Goal: Transaction & Acquisition: Purchase product/service

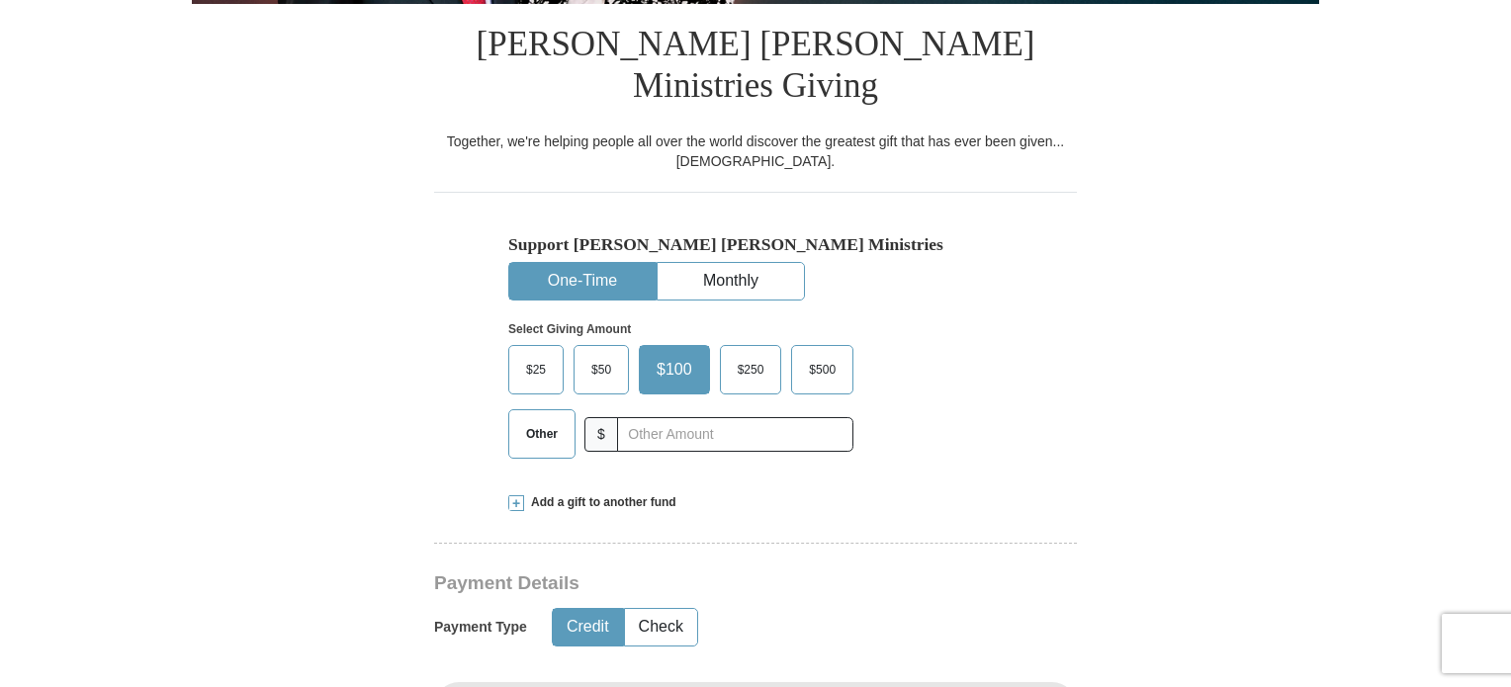
scroll to position [495, 0]
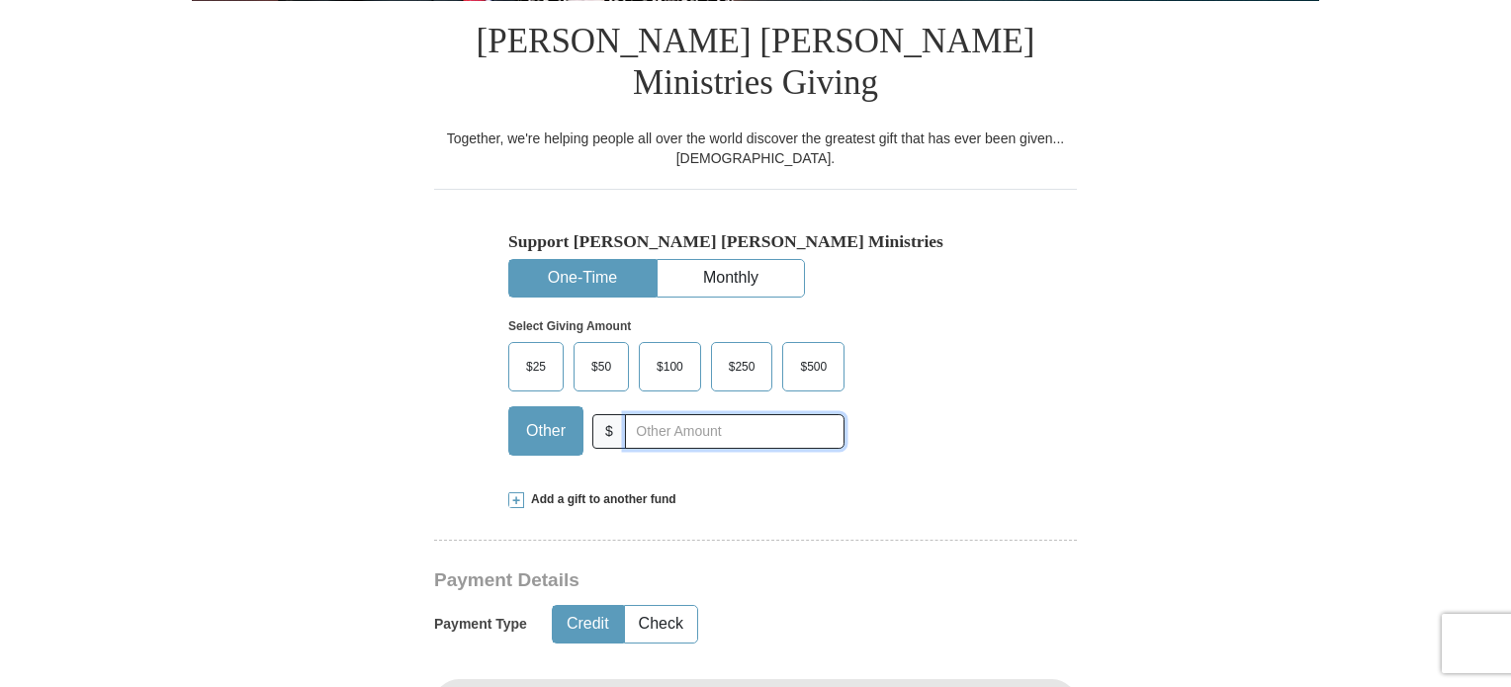
click at [669, 414] on input "text" at bounding box center [735, 431] width 220 height 35
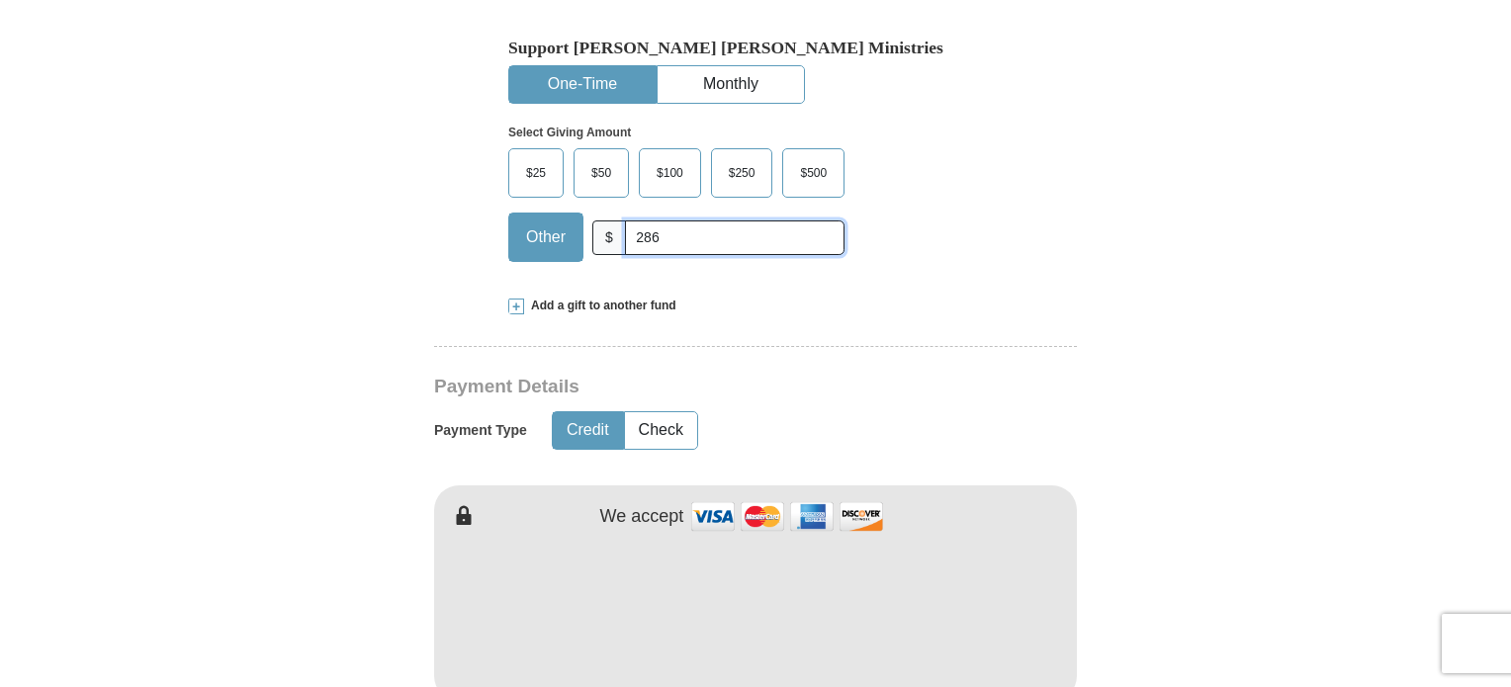
scroll to position [692, 0]
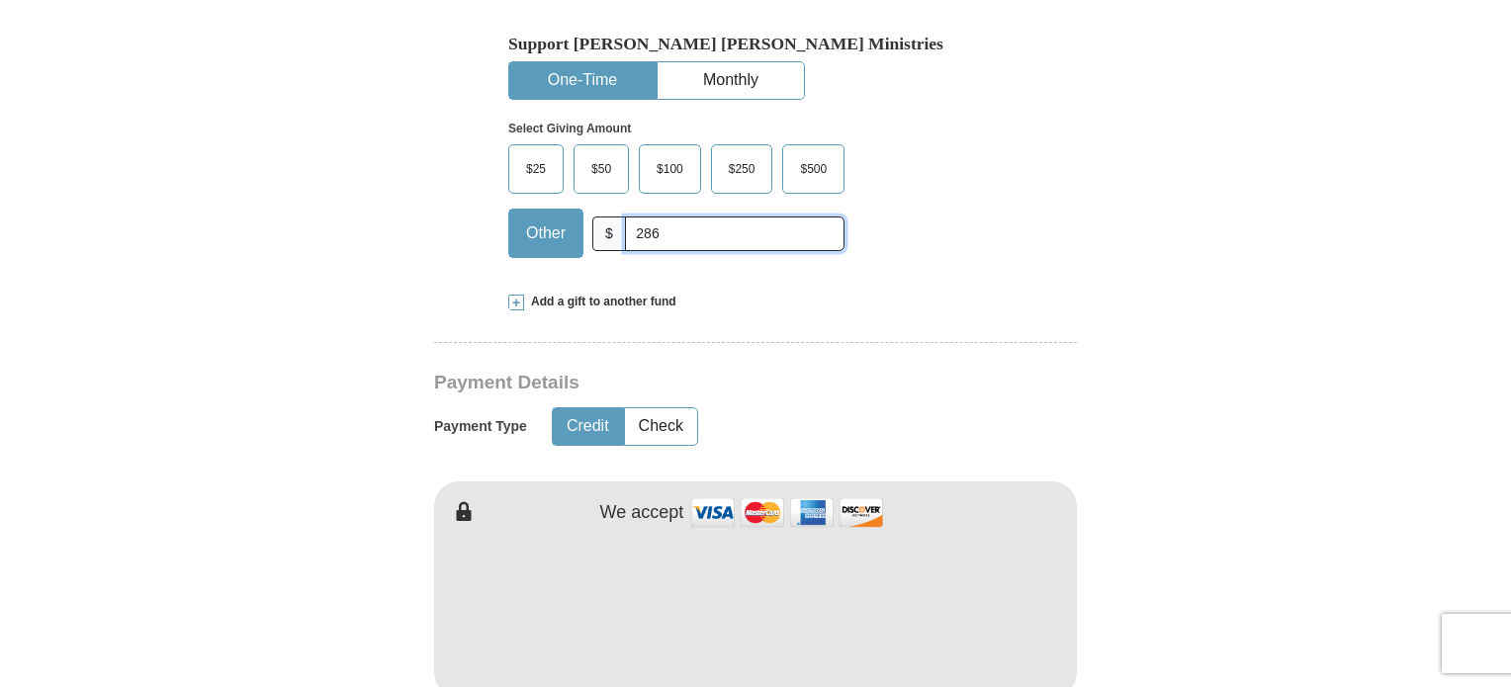
type input "286"
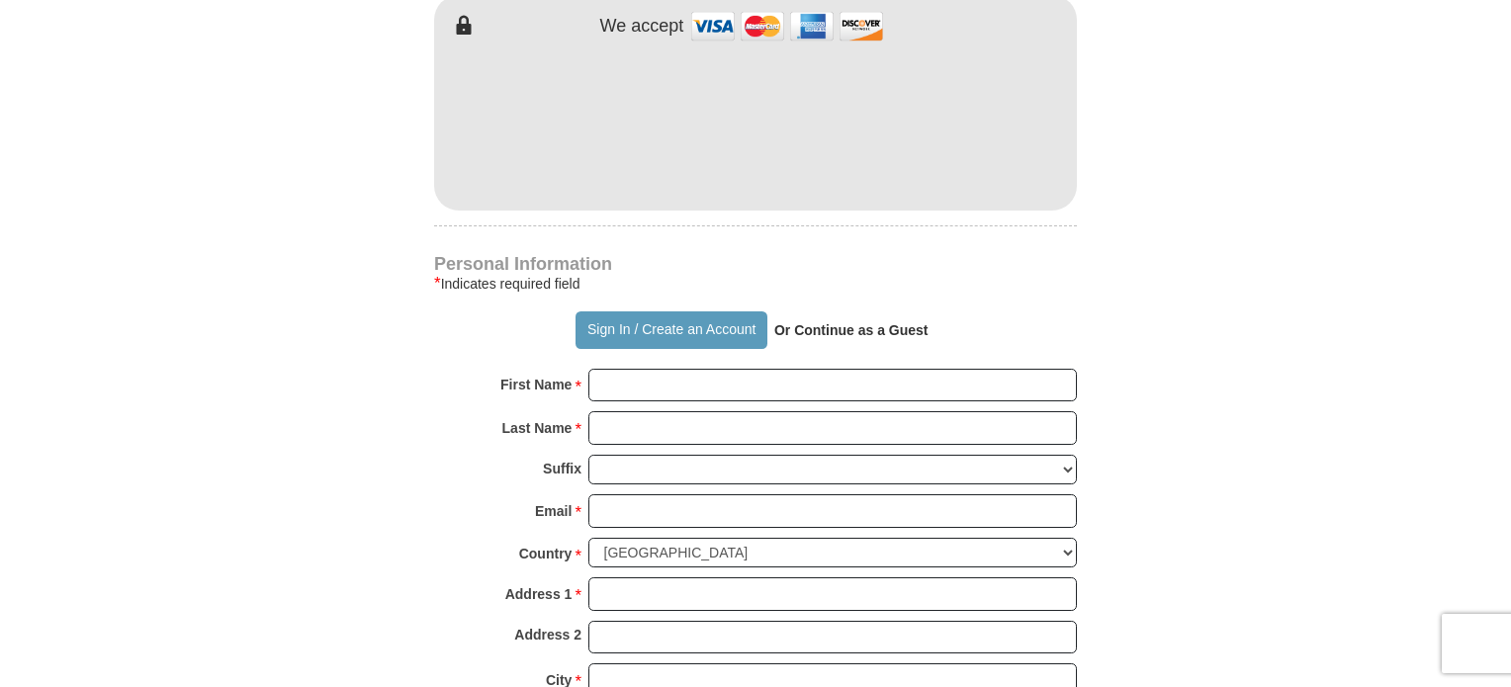
scroll to position [1286, 0]
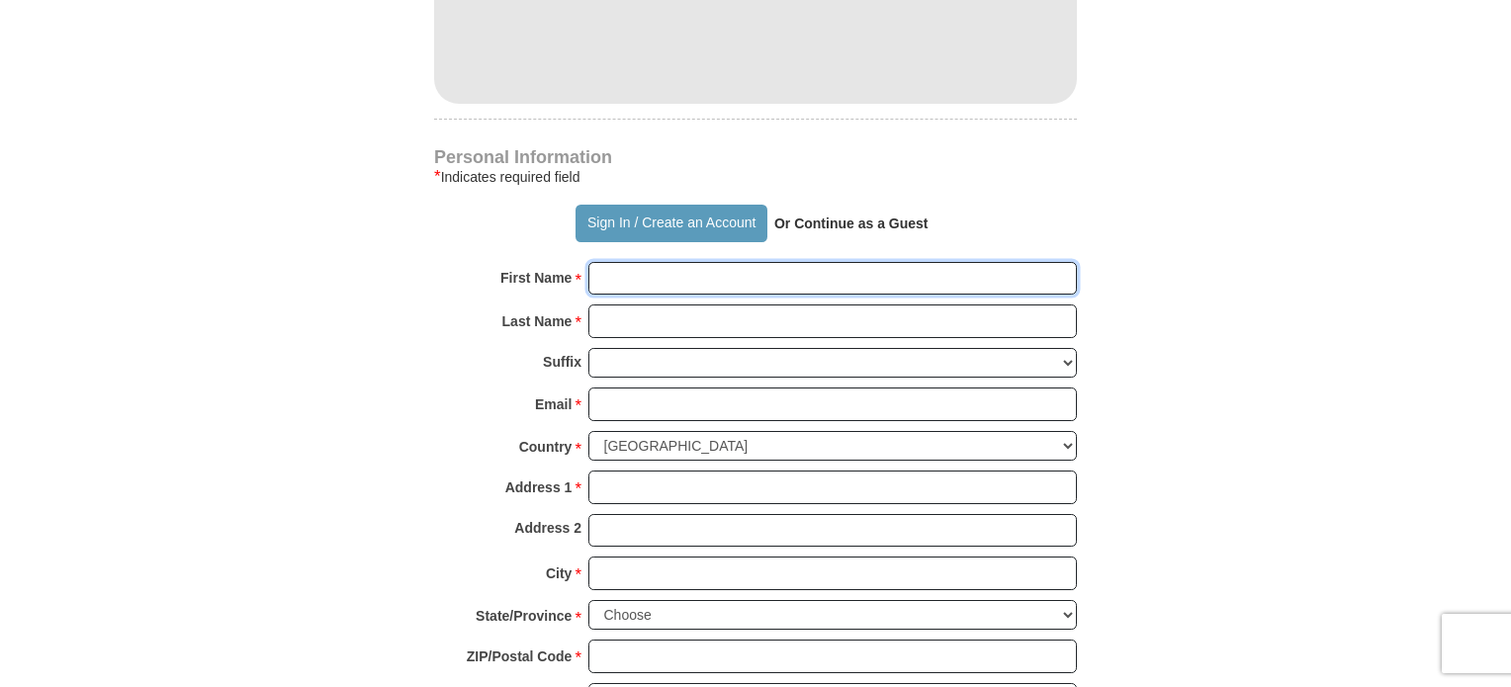
click at [615, 262] on input "First Name *" at bounding box center [833, 279] width 489 height 34
type input "[PERSON_NAME]"
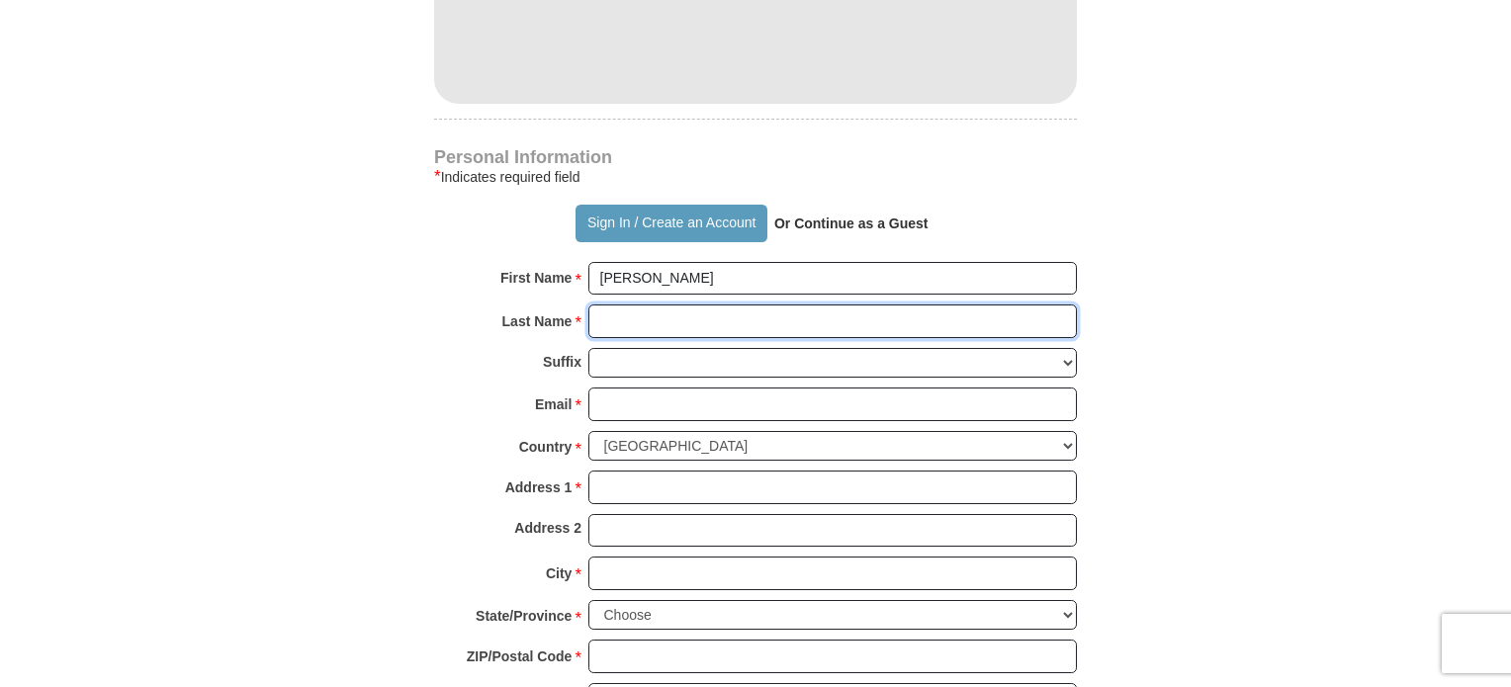
click at [630, 305] on input "Last Name *" at bounding box center [833, 322] width 489 height 34
type input "Wiley"
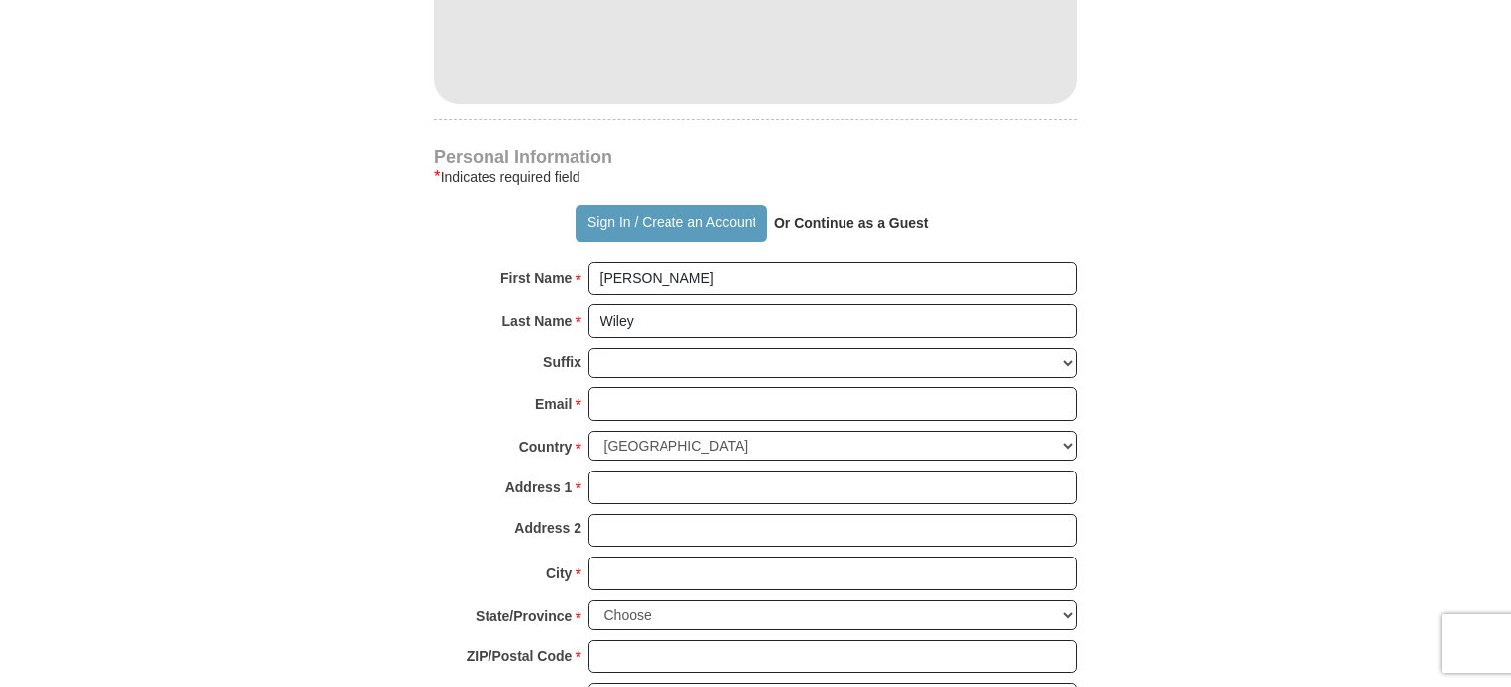
click at [341, 311] on form "Already have an account? Sign in for faster giving. Don't have an account? Crea…" at bounding box center [756, 33] width 1128 height 2481
click at [609, 388] on input "Email *" at bounding box center [833, 405] width 489 height 34
type input "[EMAIL_ADDRESS][PERSON_NAME][DOMAIN_NAME]"
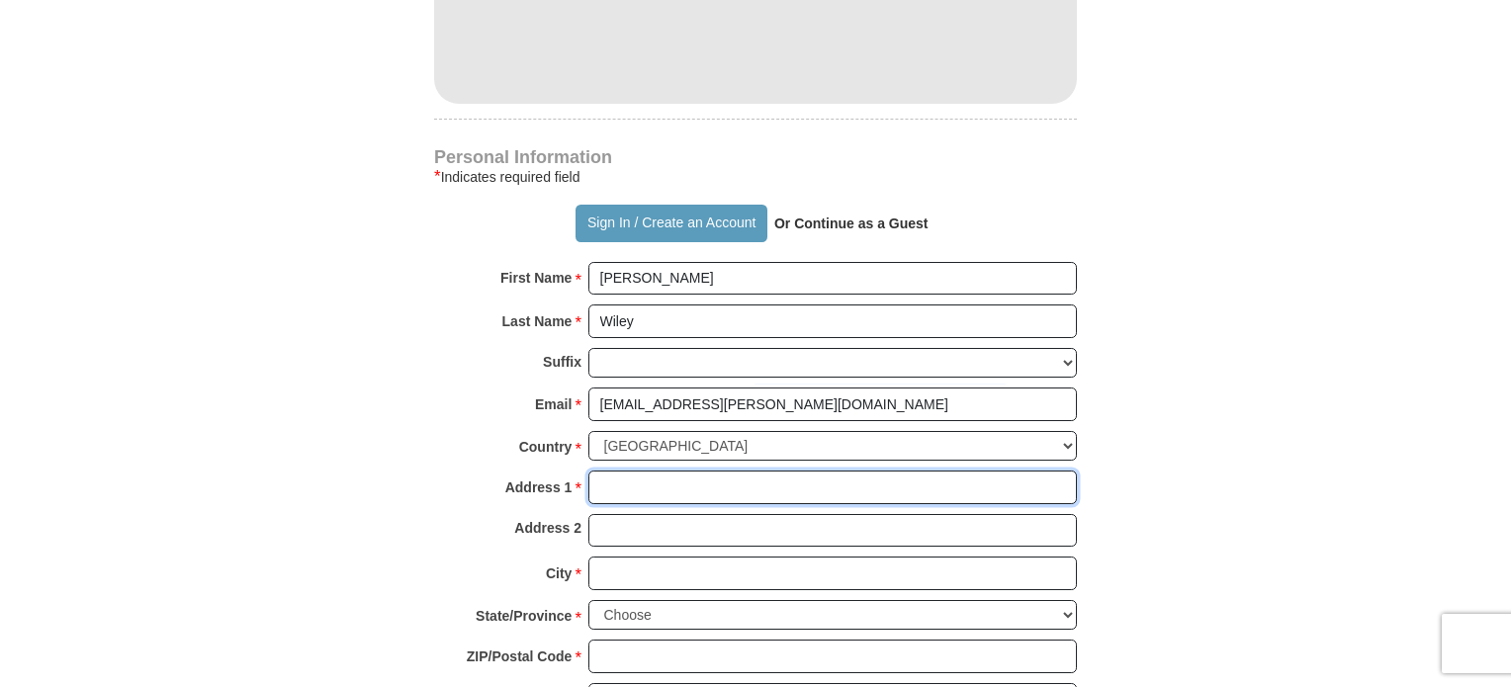
type input "[STREET_ADDRESS]"
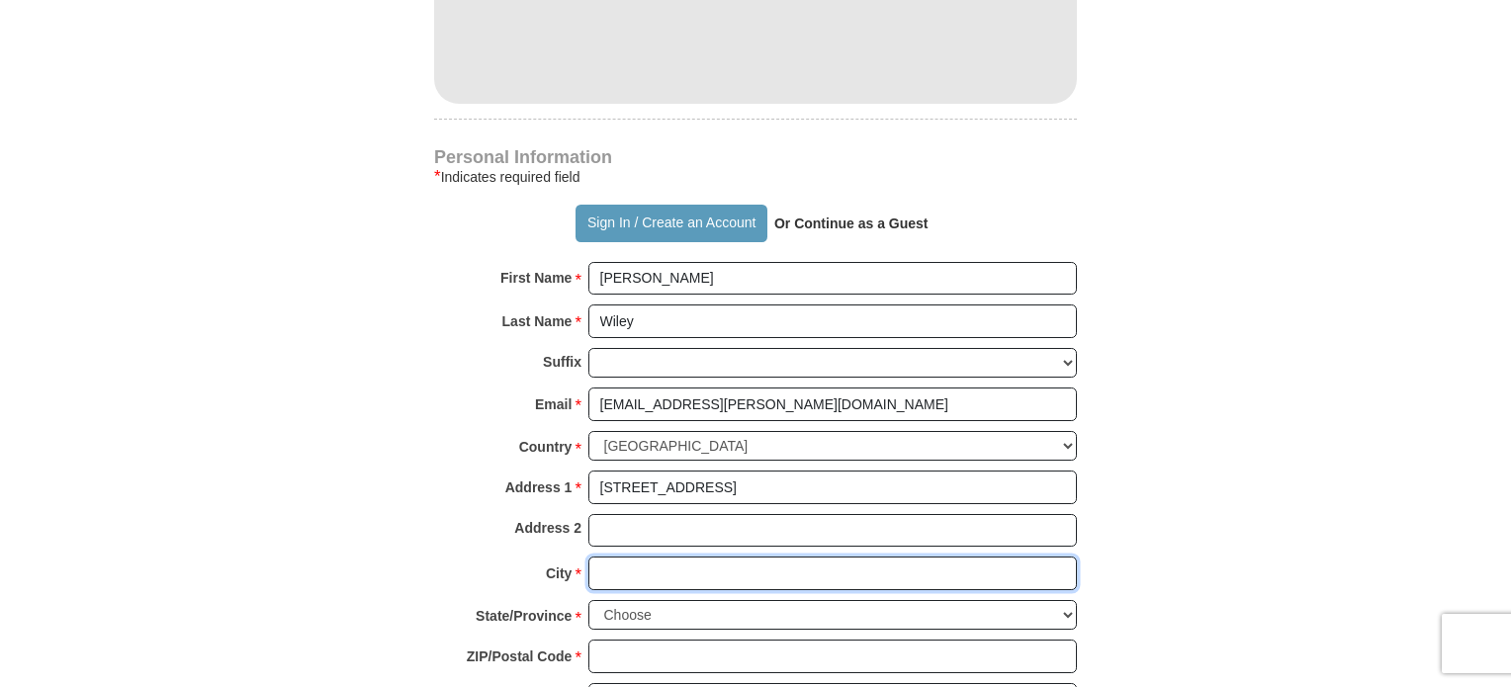
type input "[PERSON_NAME]"
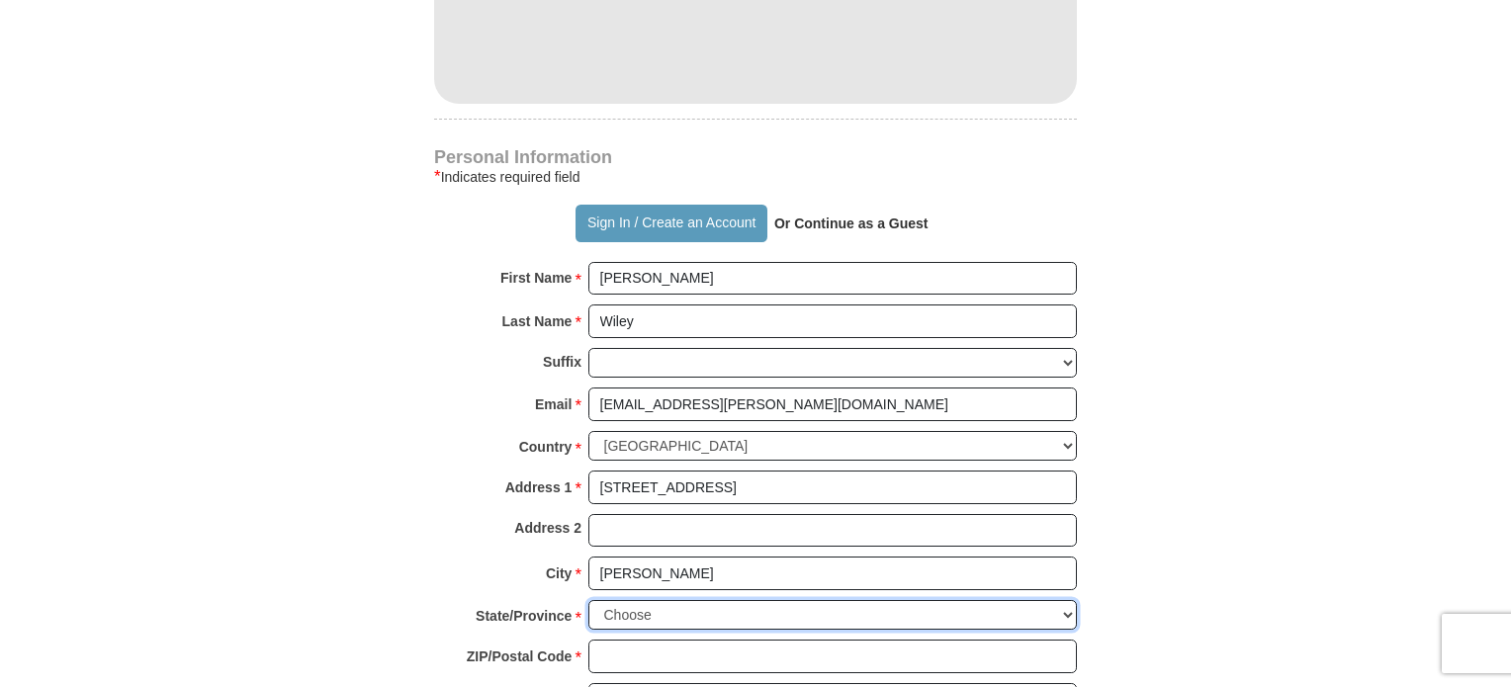
select select "WA"
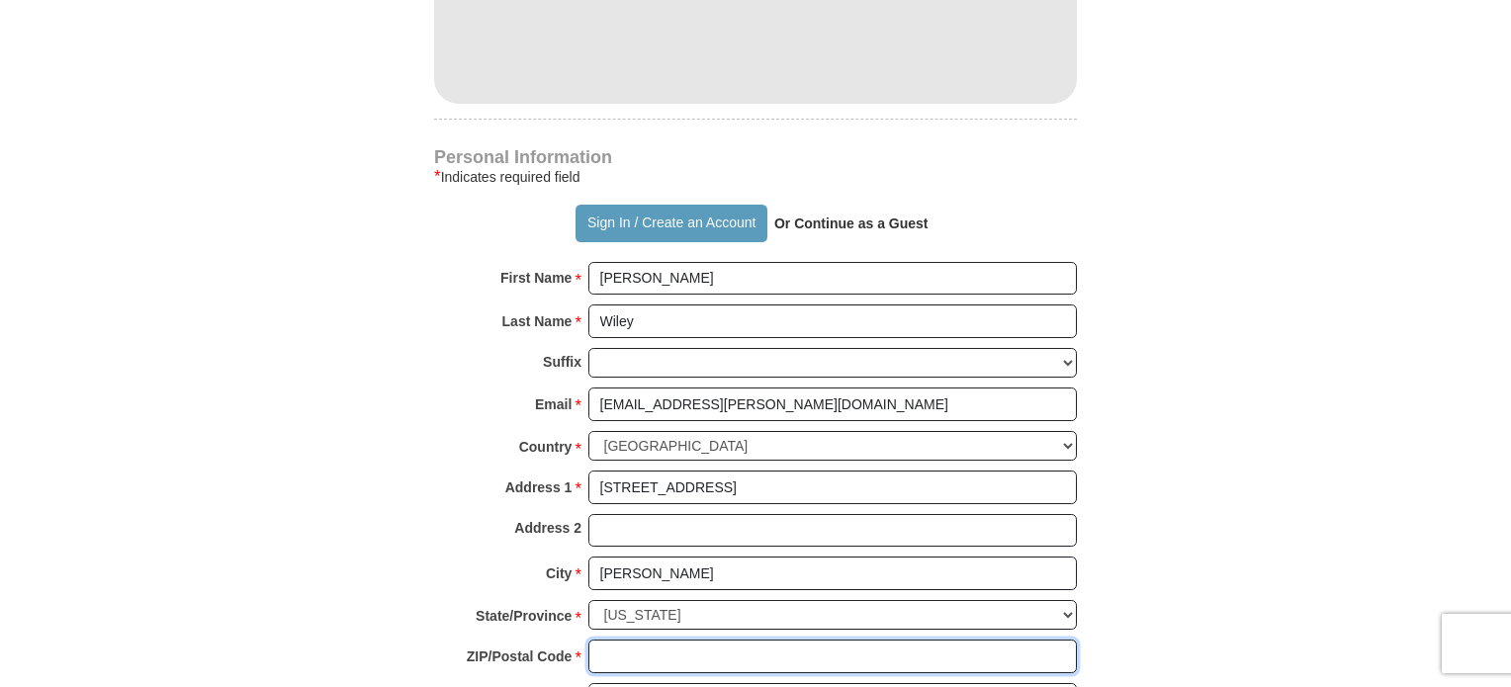
type input "98208"
type input "3608737810"
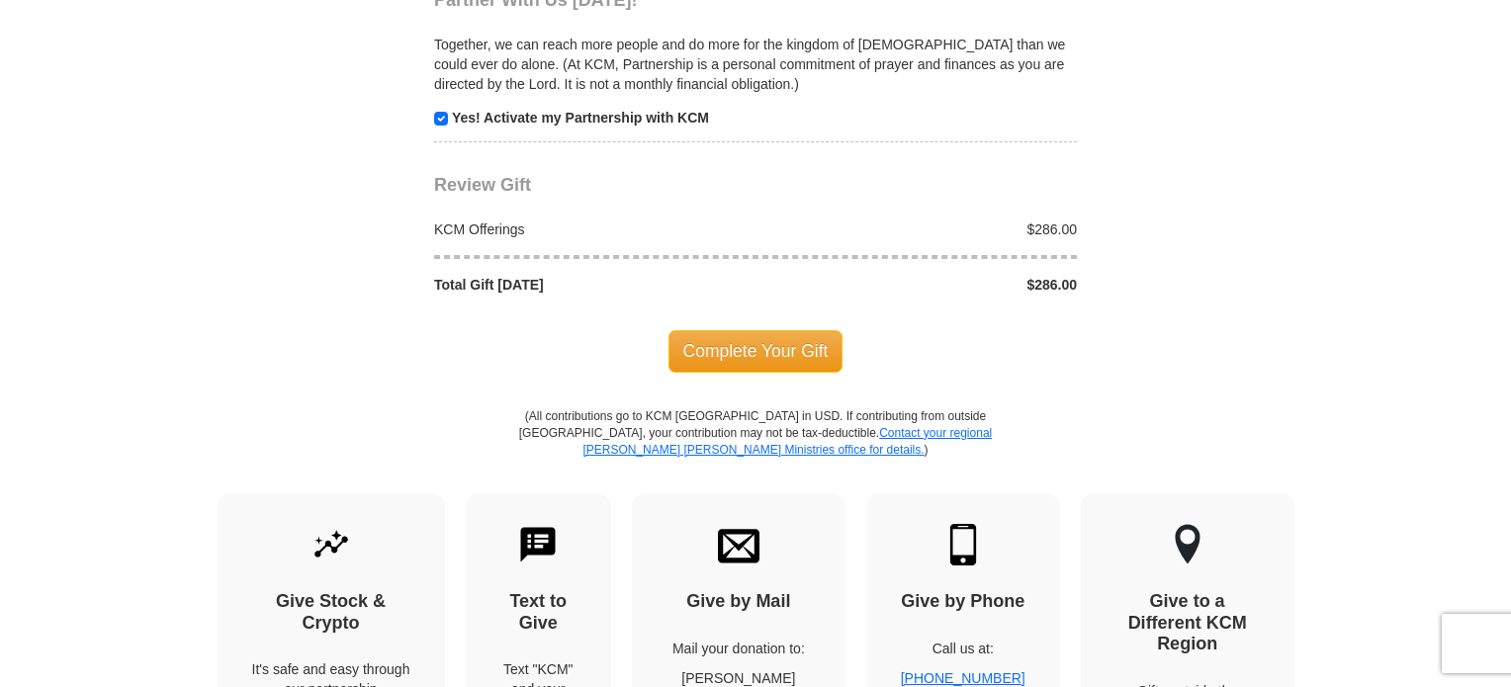
scroll to position [2077, 0]
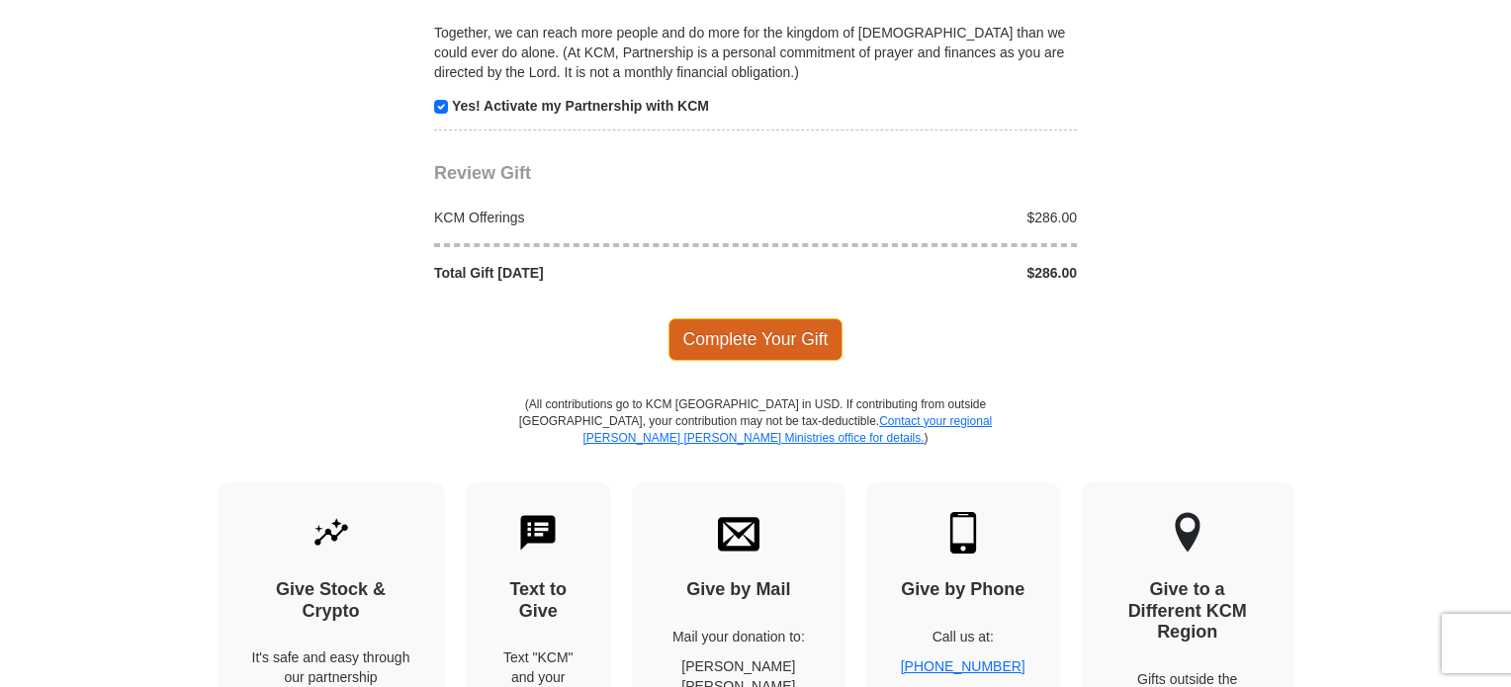
click at [811, 319] on span "Complete Your Gift" at bounding box center [756, 340] width 175 height 42
